Goal: Complete application form

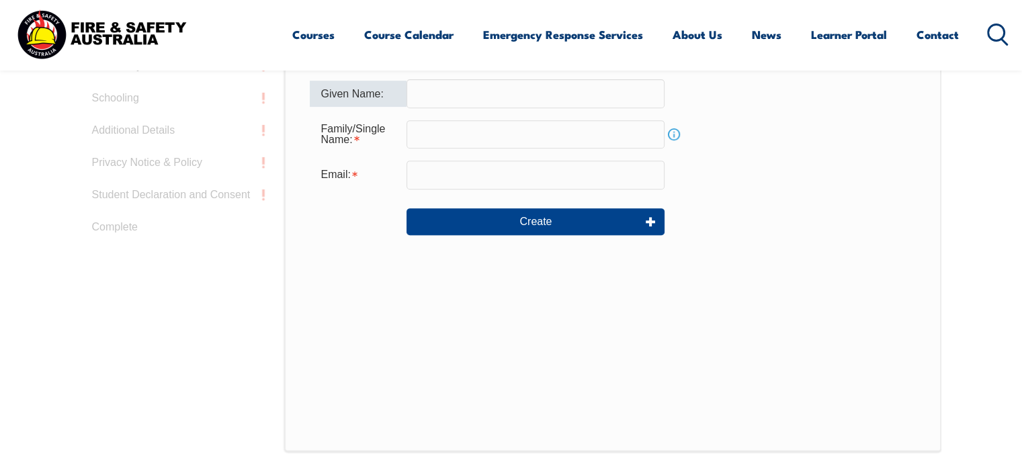
scroll to position [492, 0]
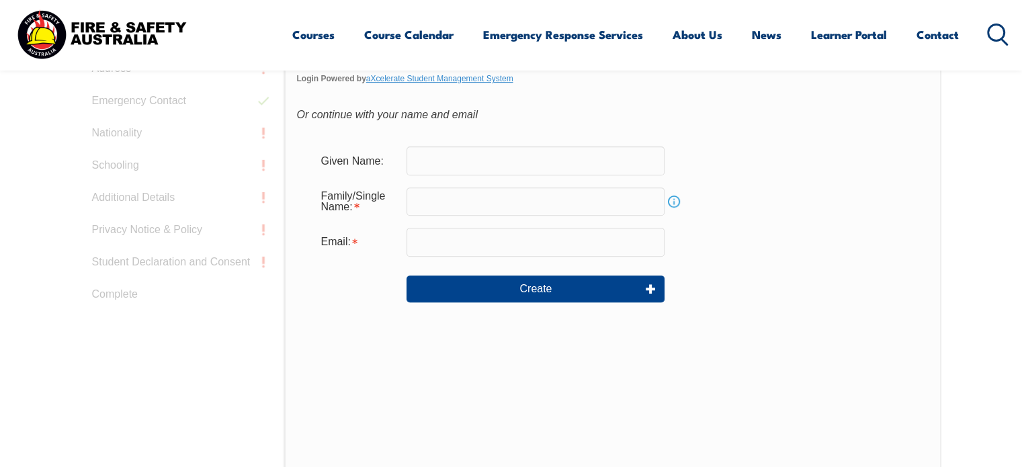
click at [504, 170] on input "text" at bounding box center [535, 160] width 258 height 28
type input "Adam"
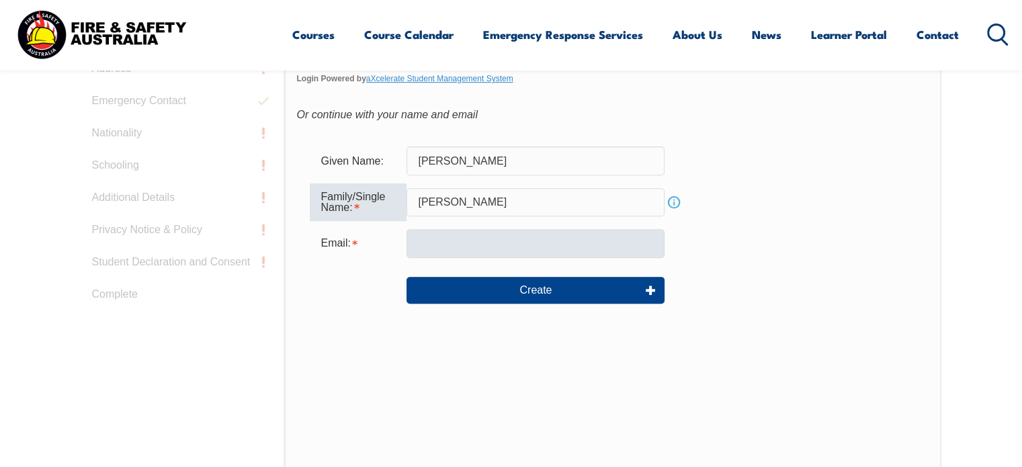
type input "Sumner"
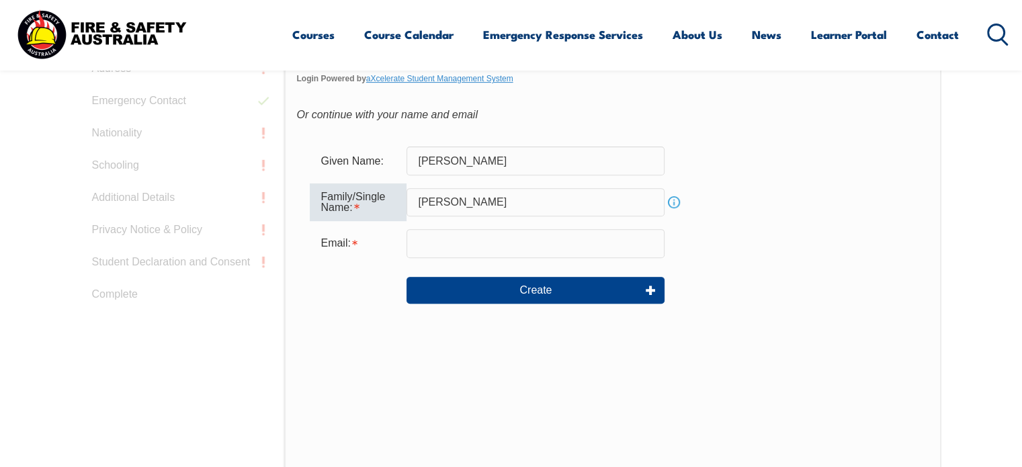
click at [529, 249] on input "email" at bounding box center [535, 243] width 258 height 28
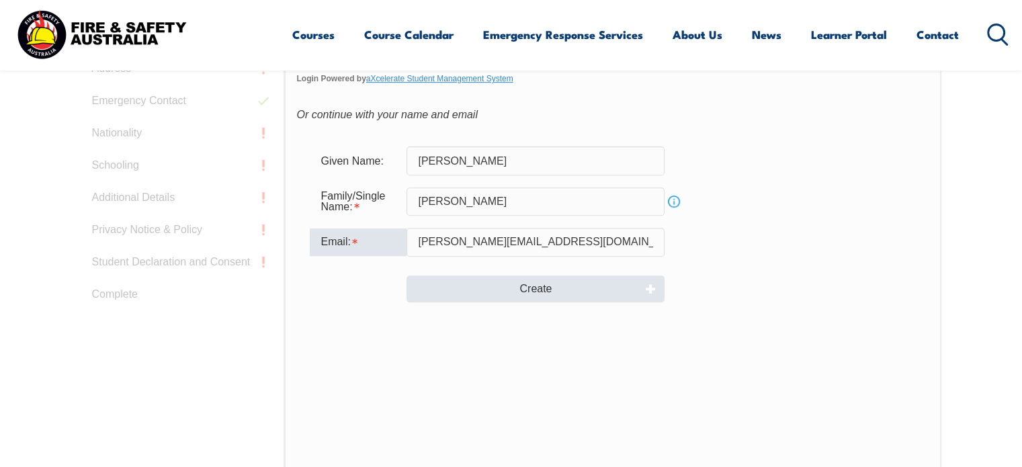
type input "adam@grovescaff.com.au"
click at [580, 292] on button "Create" at bounding box center [535, 288] width 258 height 27
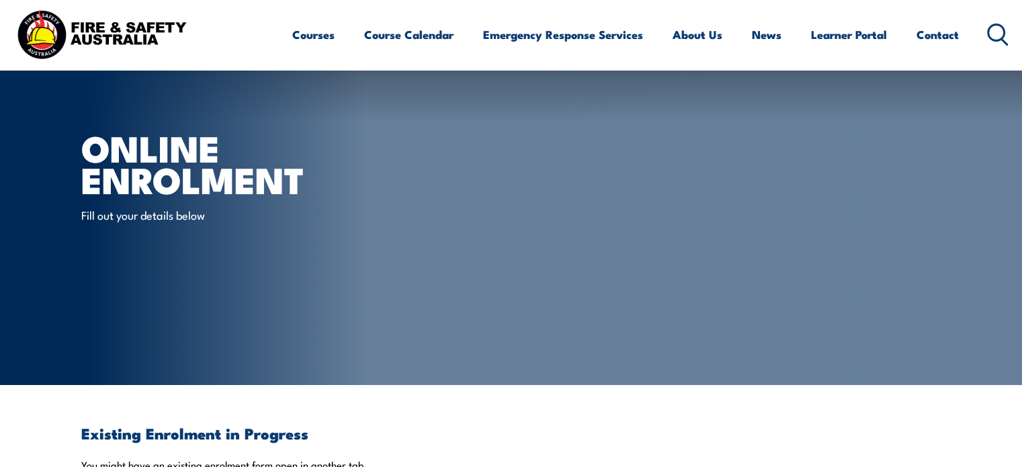
scroll to position [336, 0]
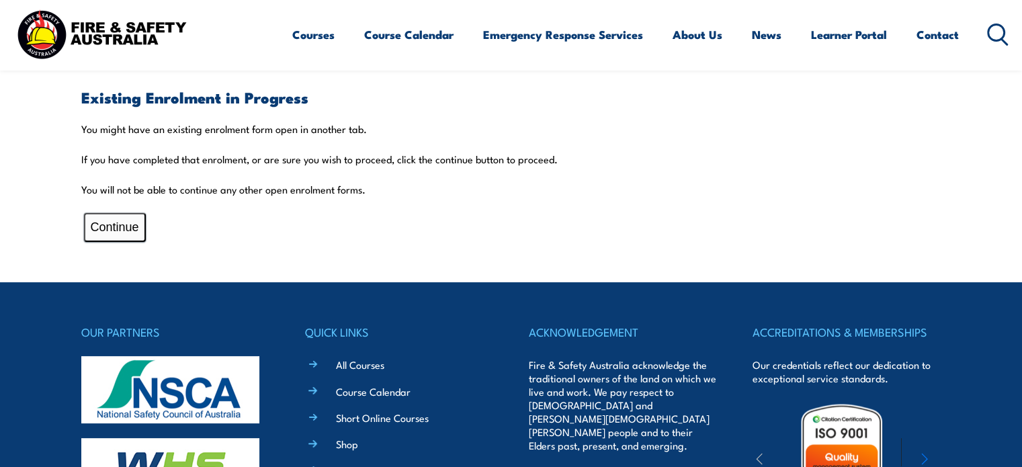
click at [118, 226] on button "Continue" at bounding box center [115, 227] width 62 height 29
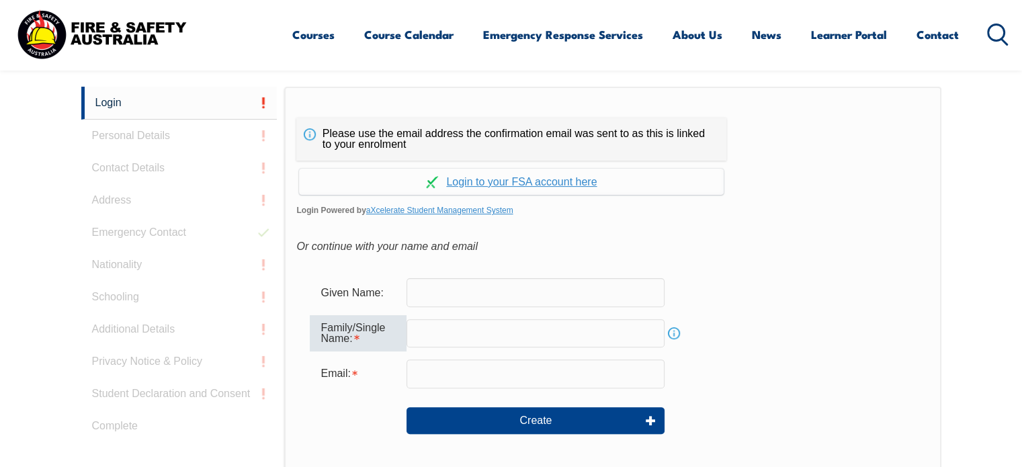
scroll to position [365, 0]
